Goal: Information Seeking & Learning: Learn about a topic

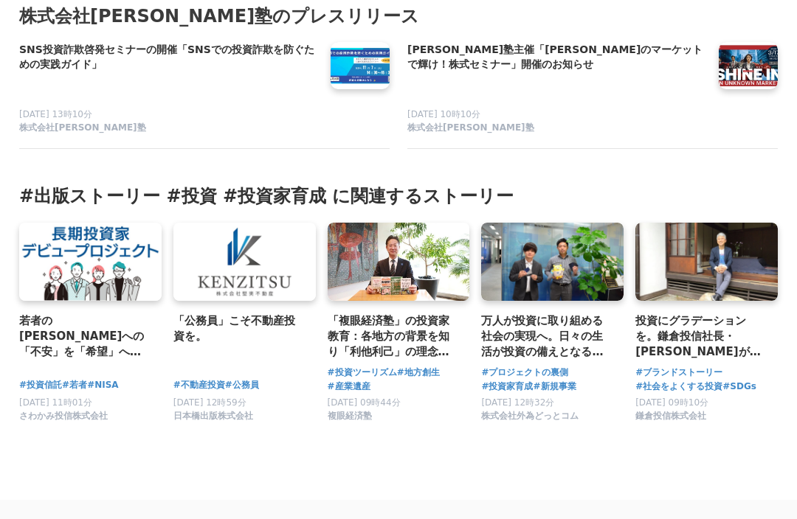
scroll to position [4720, 0]
click at [738, 223] on link at bounding box center [706, 262] width 142 height 78
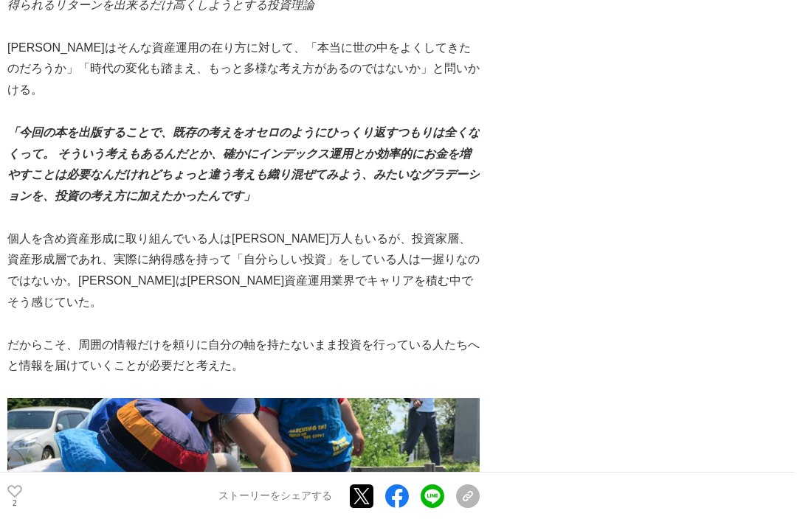
scroll to position [2184, 0]
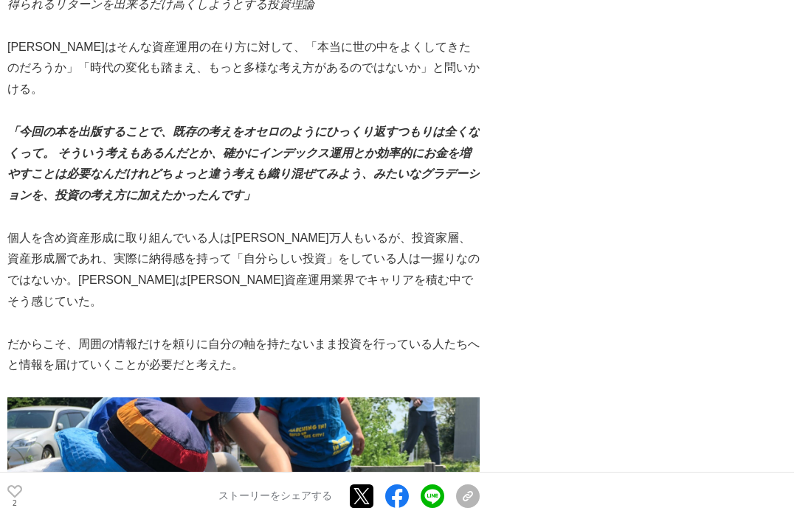
click at [31, 125] on em "「今回の本を出版することで、既存の考えをオセロのようにひっくり返すつもりは全くなくって。 そういう考えもあるんだとか、確かにインデックス運用とか効率的にお金を…" at bounding box center [243, 163] width 472 height 76
click at [86, 207] on p at bounding box center [243, 217] width 472 height 21
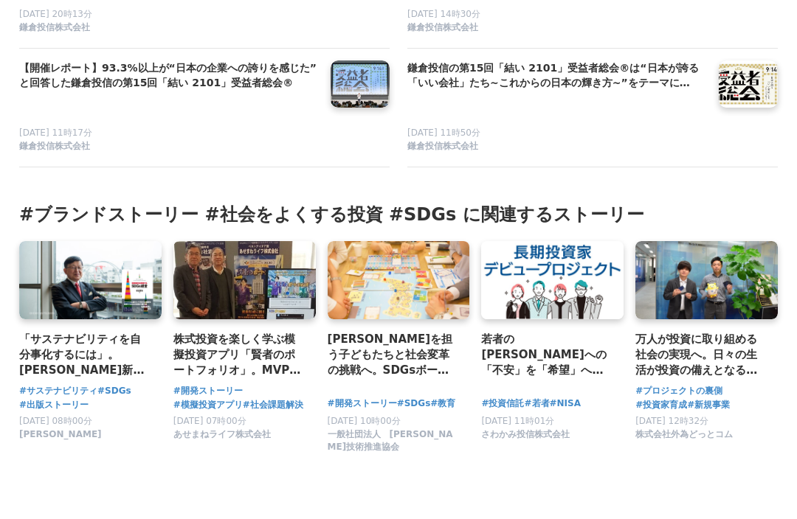
scroll to position [7775, 0]
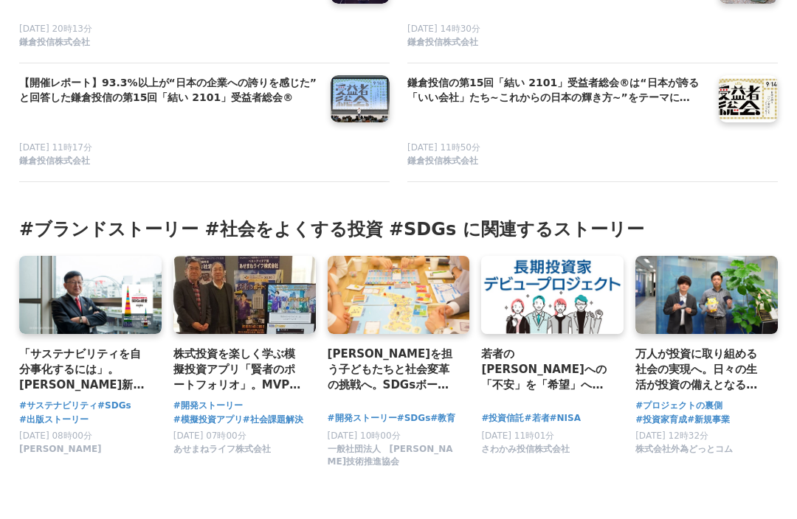
click at [213, 346] on h3 "株式投資を楽しく学ぶ模擬投資アプリ「賢者のポートフォリオ」。MVPとリーンスタートアップの手法を採用した開発のステップと未来の展望とは" at bounding box center [238, 370] width 131 height 48
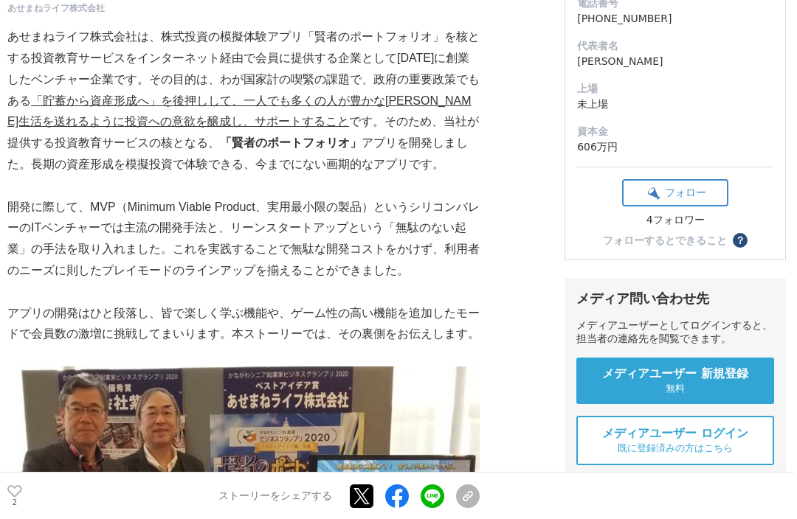
scroll to position [255, 0]
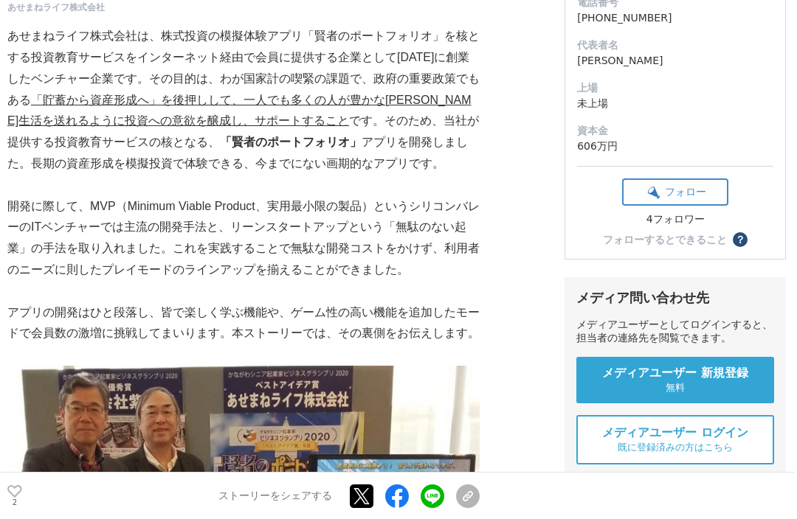
click at [34, 83] on p "あせまねライフ株式会社は、株式投資の模擬体験アプリ「賢者のポートフォリオ」を核とする投資教育サービスをインターネット経由で会員に提供する企業として[DATE]…" at bounding box center [243, 100] width 472 height 149
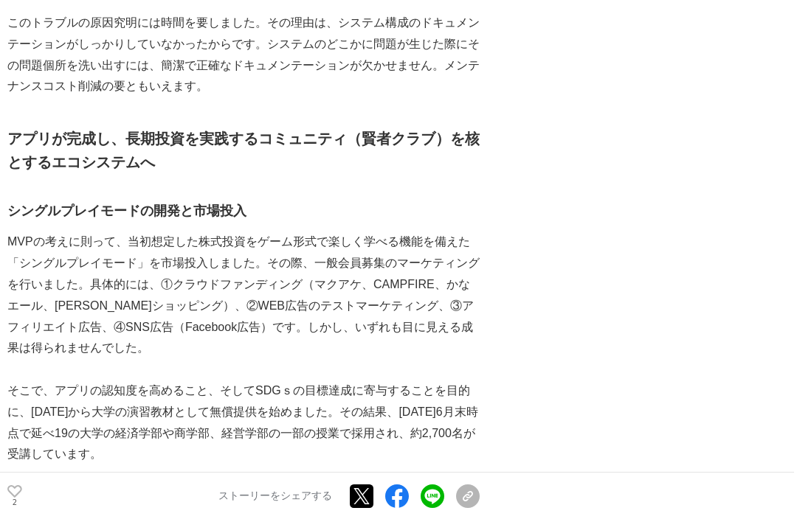
scroll to position [3034, 0]
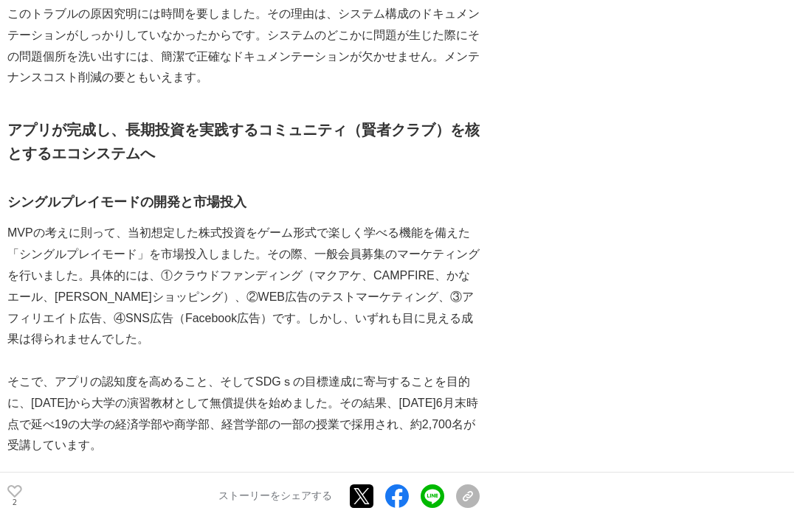
click at [58, 195] on strong "シングルプレイモードの開発と市場投入" at bounding box center [126, 202] width 239 height 15
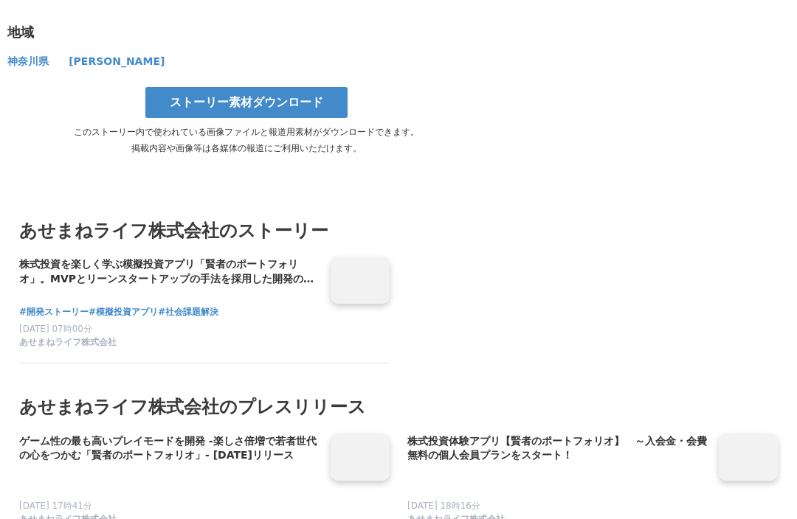
scroll to position [6315, 0]
